Goal: Entertainment & Leisure: Consume media (video, audio)

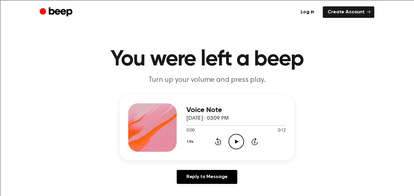
click at [234, 144] on icon "Play Audio" at bounding box center [235, 141] width 15 height 15
click at [237, 139] on icon "Play Audio" at bounding box center [235, 141] width 15 height 15
click at [239, 143] on icon "Play Audio" at bounding box center [235, 141] width 15 height 15
click at [239, 139] on icon "Play Audio" at bounding box center [235, 141] width 15 height 15
click at [234, 142] on icon "Play Audio" at bounding box center [235, 141] width 15 height 15
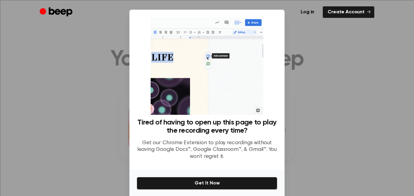
click at [356, 138] on div at bounding box center [207, 98] width 414 height 196
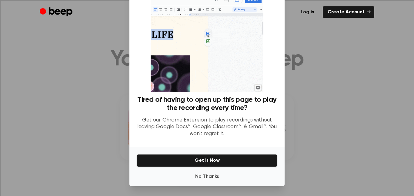
scroll to position [20, 0]
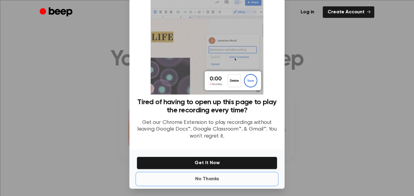
click at [201, 180] on button "No Thanks" at bounding box center [207, 179] width 141 height 12
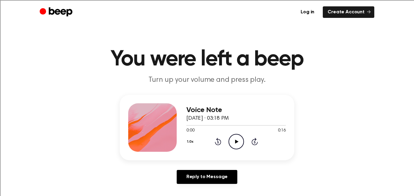
click at [244, 136] on div "1.0x Rewind 5 seconds Play Audio Skip 5 seconds" at bounding box center [235, 141] width 99 height 15
click at [235, 140] on icon at bounding box center [236, 142] width 3 height 4
click at [237, 137] on icon "Pause Audio" at bounding box center [235, 141] width 15 height 15
click at [234, 141] on icon "Play Audio" at bounding box center [235, 141] width 15 height 15
click at [239, 142] on icon "Play Audio" at bounding box center [235, 141] width 15 height 15
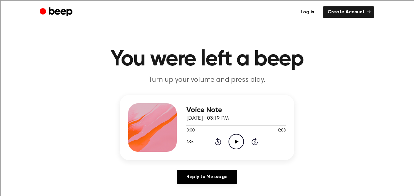
click at [240, 139] on icon "Play Audio" at bounding box center [235, 141] width 15 height 15
